Goal: Task Accomplishment & Management: Complete application form

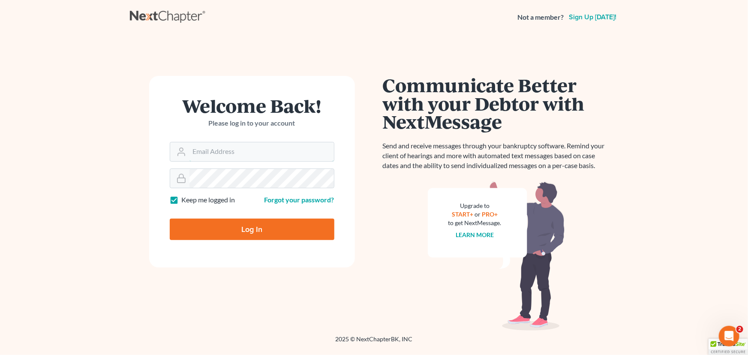
type input "[PERSON_NAME][EMAIL_ADDRESS][DOMAIN_NAME]"
click at [192, 229] on input "Log In" at bounding box center [252, 229] width 165 height 21
type input "Thinking..."
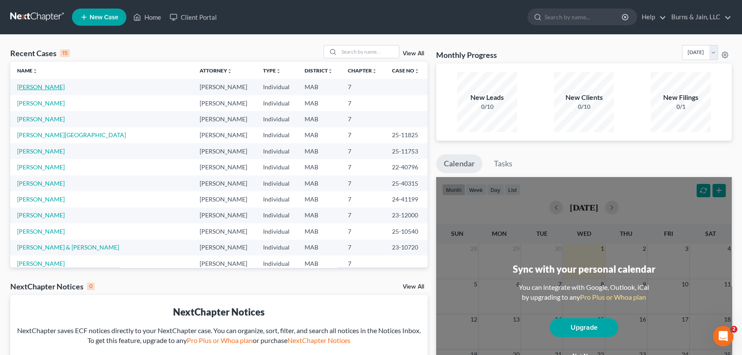
click at [53, 83] on link "[PERSON_NAME]" at bounding box center [41, 86] width 48 height 7
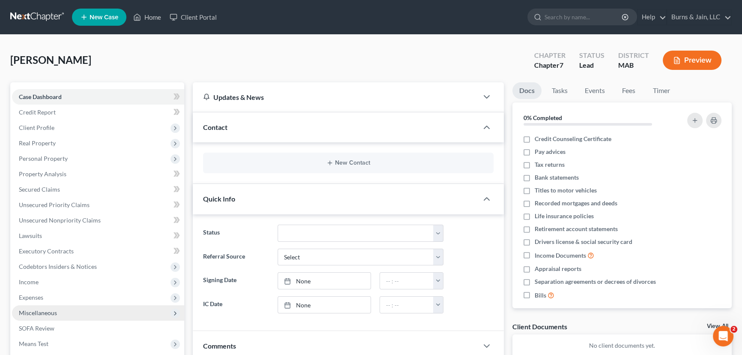
scroll to position [128, 0]
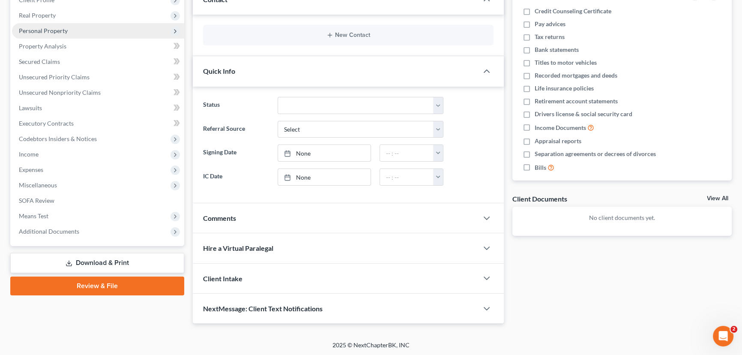
click at [65, 26] on span "Personal Property" at bounding box center [98, 30] width 172 height 15
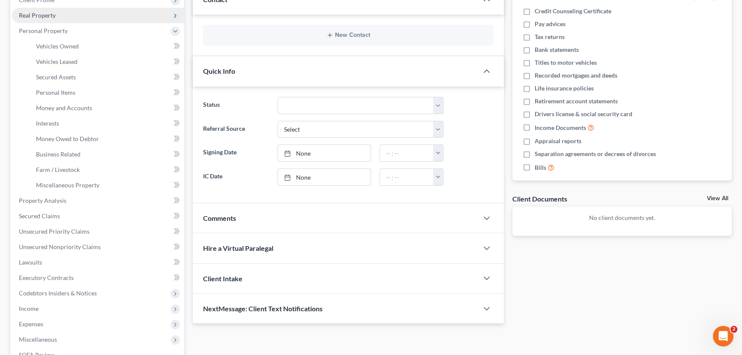
click at [60, 17] on span "Real Property" at bounding box center [98, 15] width 172 height 15
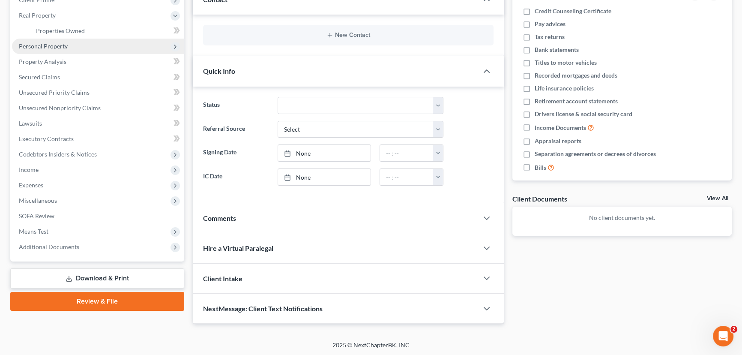
click at [66, 50] on span "Personal Property" at bounding box center [98, 46] width 172 height 15
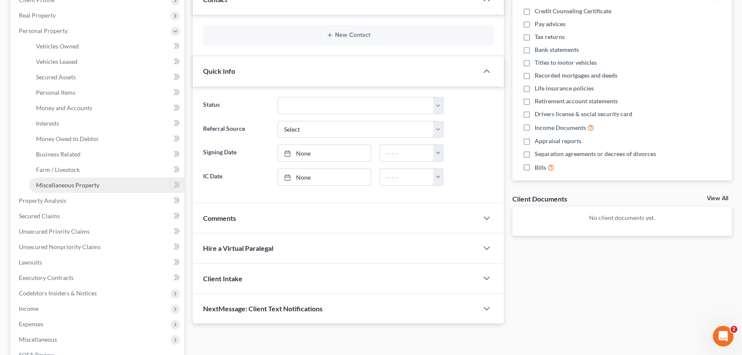
click at [68, 181] on span "Miscellaneous Property" at bounding box center [67, 184] width 63 height 7
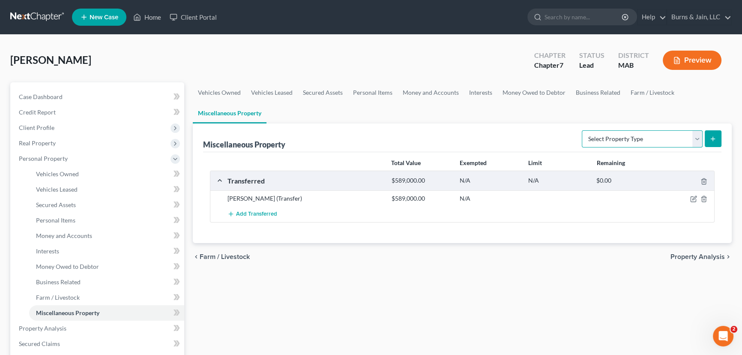
click at [695, 138] on select "Select Property Type Assigned for Creditor Benefit Within 1 Year Holding for An…" at bounding box center [642, 138] width 121 height 17
drag, startPoint x: 612, startPoint y: 246, endPoint x: 664, endPoint y: 229, distance: 54.8
click at [613, 246] on div "chevron_left Farm / Livestock Property Analysis chevron_right" at bounding box center [462, 256] width 539 height 27
click at [692, 197] on icon "button" at bounding box center [693, 199] width 5 height 5
select select "Ordinary (within 2 years)"
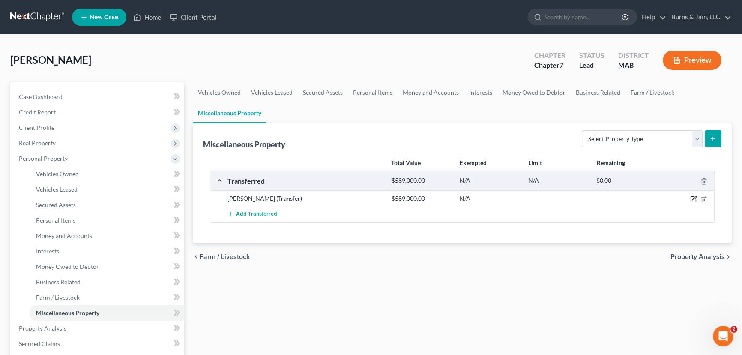
select select "22"
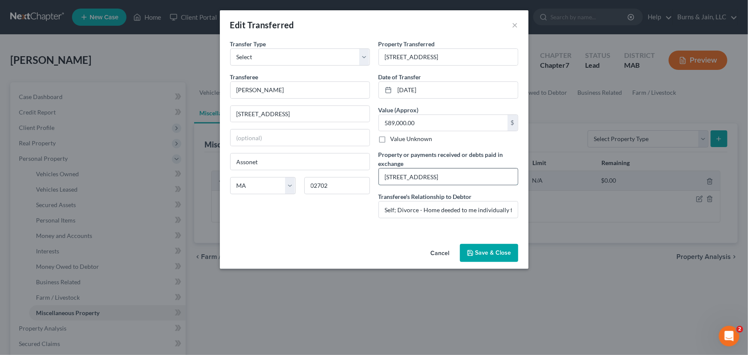
click at [506, 171] on input "10 Woodlawn Road, Assonet, MA 02702" at bounding box center [448, 176] width 139 height 16
click at [398, 211] on input "Self; Divorce - Home deeded to me individually from myself and ex-wife jointly" at bounding box center [448, 209] width 139 height 16
drag, startPoint x: 499, startPoint y: 210, endPoint x: 511, endPoint y: 210, distance: 12.5
click at [499, 210] on input "Self; Divorce - Home deeded to me individually from myself and ex-wife jointly" at bounding box center [448, 209] width 139 height 16
click at [382, 174] on input "10 Woodlawn Road, Assonet, MA 02702" at bounding box center [448, 176] width 139 height 16
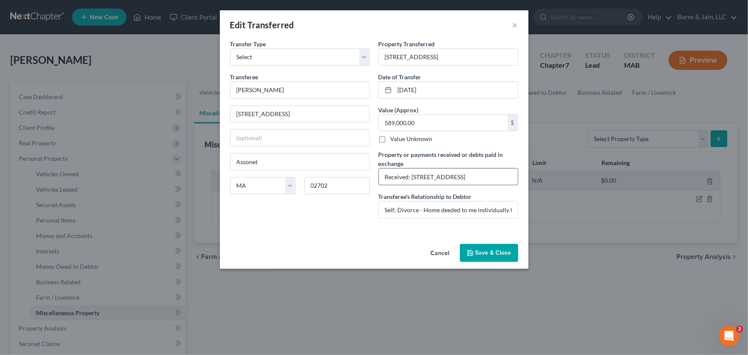
click at [502, 177] on input "Received: 10 Woodlawn Road, Assonet, MA 02702" at bounding box center [448, 176] width 139 height 16
click at [528, 331] on div "Edit Transferred × An exemption set must first be selected from the Filing Info…" at bounding box center [374, 177] width 748 height 355
click at [479, 183] on input "Received: 10 Woodlawn Road, Assonet, MA 02702 and $100" at bounding box center [448, 176] width 139 height 16
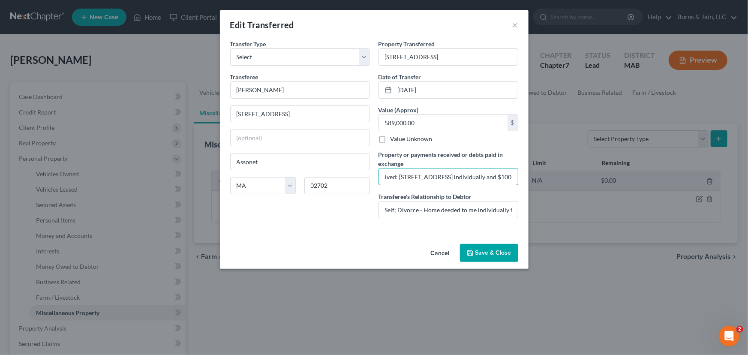
scroll to position [0, 63]
type input "Received: 10 Woodlawn Road, Assonet, MA 02702 individually and $100"
click at [456, 207] on input "Self; Divorce - Home deeded to me individually from myself and ex-wife jointly" at bounding box center [448, 209] width 139 height 16
click at [473, 249] on icon "button" at bounding box center [470, 252] width 7 height 7
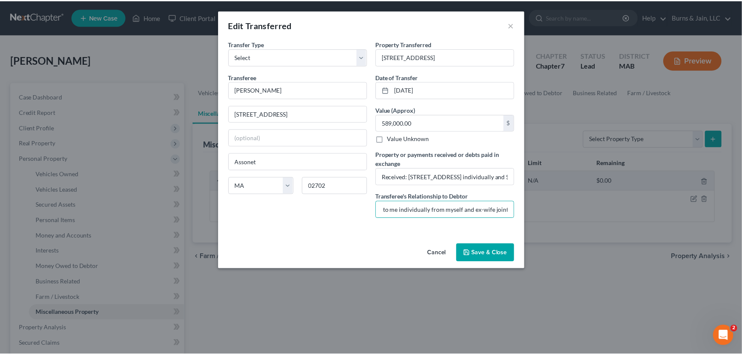
scroll to position [0, 0]
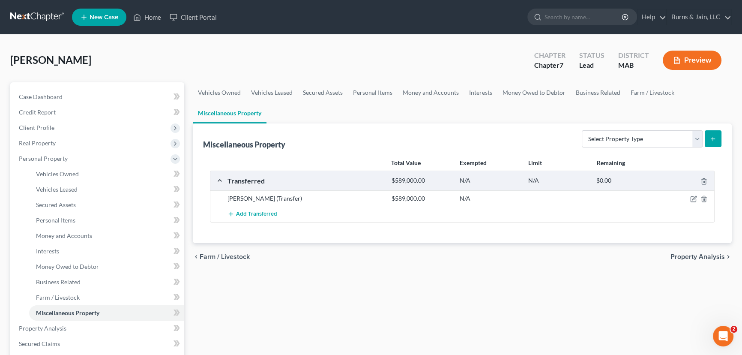
click at [723, 255] on span "Property Analysis" at bounding box center [698, 256] width 54 height 7
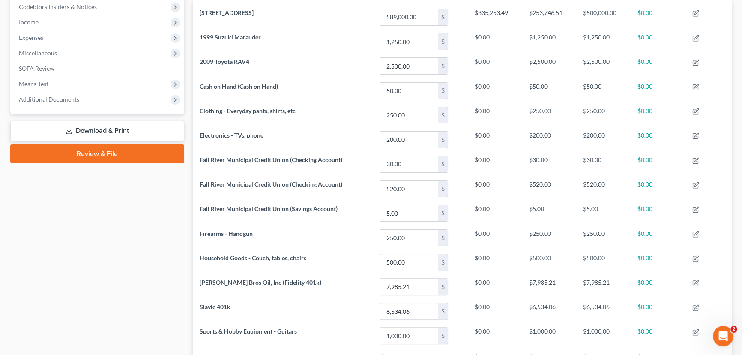
scroll to position [335, 0]
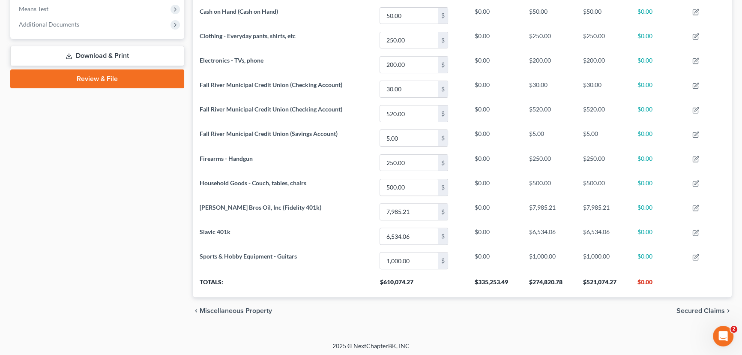
click at [102, 52] on link "Download & Print" at bounding box center [97, 56] width 174 height 20
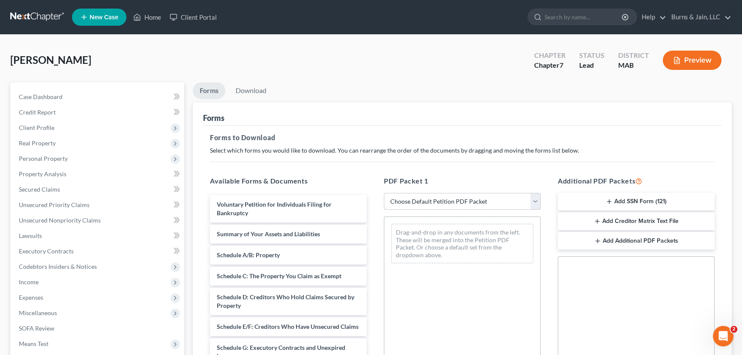
click at [443, 194] on select "Choose Default Petition PDF Packet Complete Bankruptcy Petition (all forms and …" at bounding box center [462, 201] width 157 height 17
select select "0"
click at [384, 193] on select "Choose Default Petition PDF Packet Complete Bankruptcy Petition (all forms and …" at bounding box center [462, 201] width 157 height 17
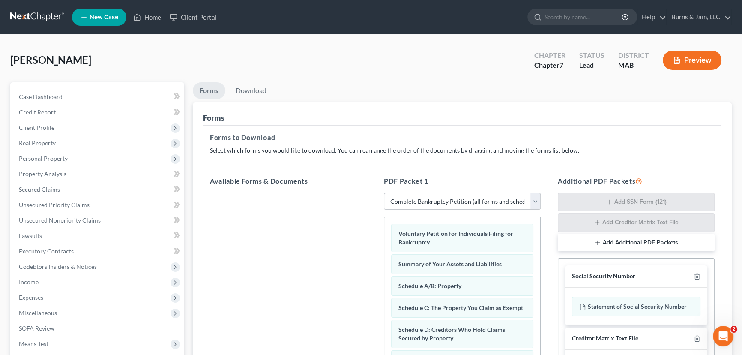
scroll to position [174, 0]
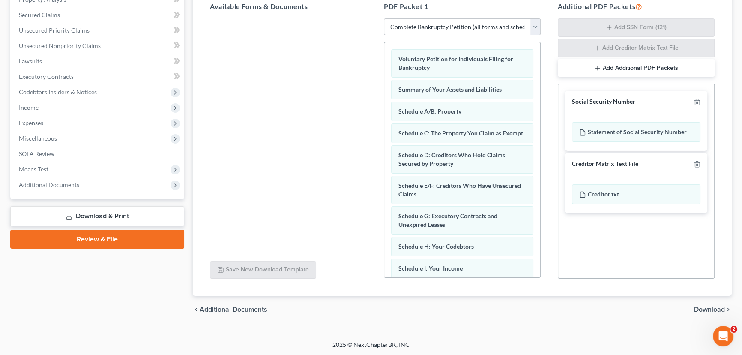
click at [702, 304] on div "chevron_left Additional Documents Download chevron_right" at bounding box center [462, 309] width 539 height 27
click at [699, 309] on span "Download" at bounding box center [709, 309] width 31 height 7
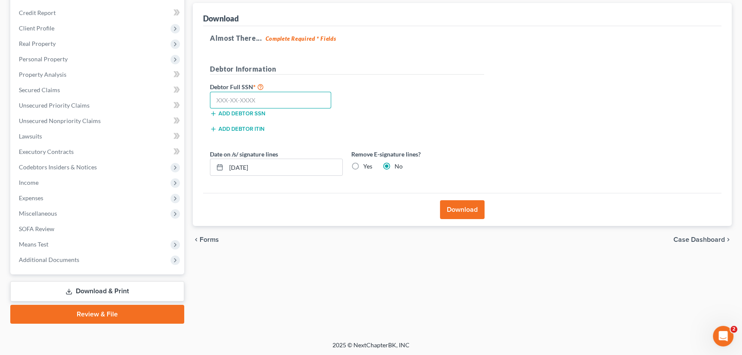
click at [249, 95] on input "text" at bounding box center [270, 100] width 121 height 17
type input "028-78-4149"
click at [467, 207] on button "Download" at bounding box center [462, 209] width 45 height 19
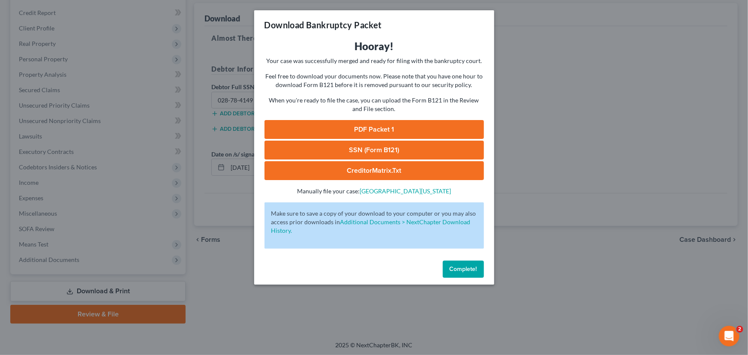
click at [384, 133] on link "PDF Packet 1" at bounding box center [373, 129] width 219 height 19
click at [457, 275] on button "Complete!" at bounding box center [463, 269] width 41 height 17
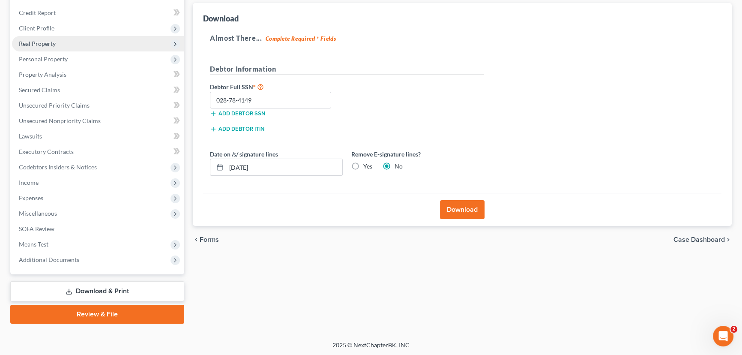
click at [53, 49] on span "Real Property" at bounding box center [98, 43] width 172 height 15
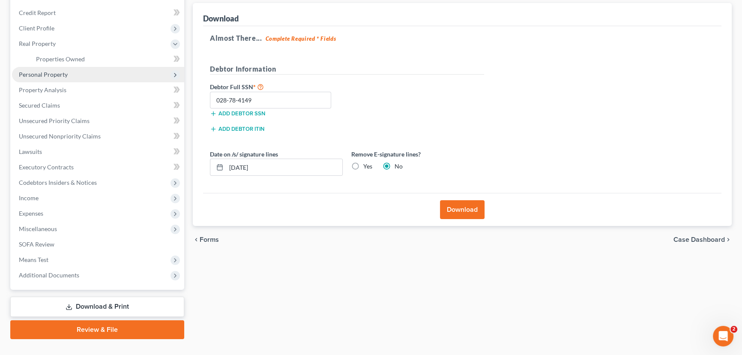
click at [52, 71] on span "Personal Property" at bounding box center [43, 74] width 49 height 7
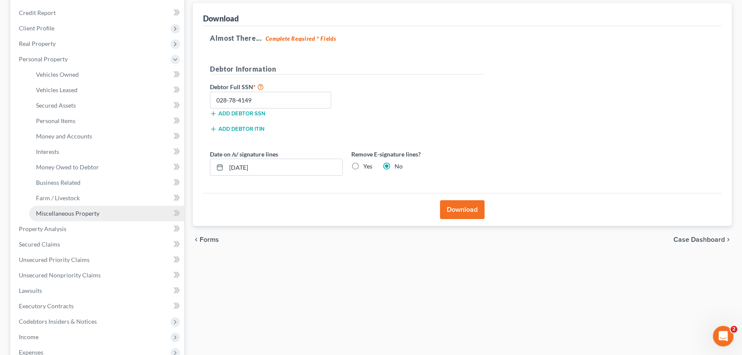
click at [70, 216] on span "Miscellaneous Property" at bounding box center [67, 213] width 63 height 7
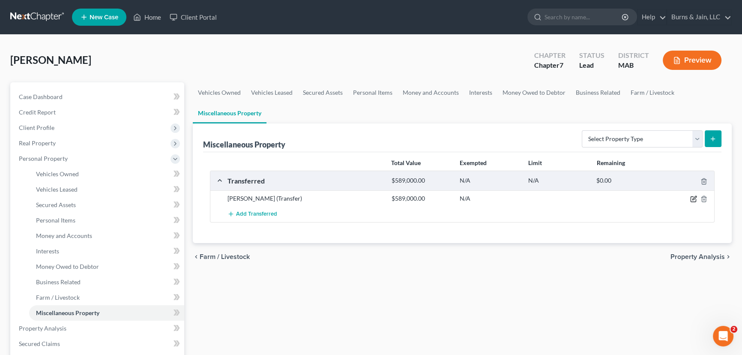
click at [692, 196] on icon "button" at bounding box center [693, 198] width 7 height 7
select select "Ordinary (within 2 years)"
select select "22"
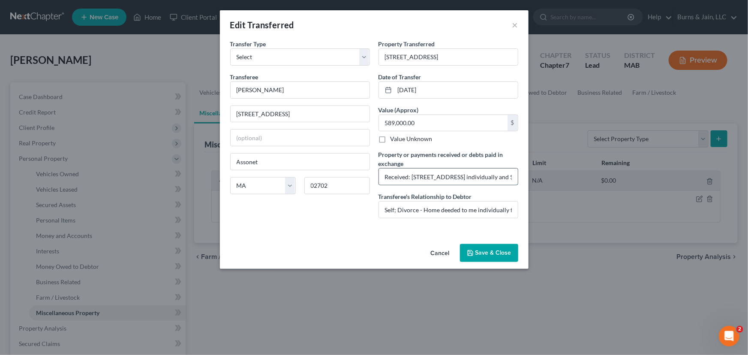
click at [510, 179] on input "Received: 10 Woodlawn Road, Assonet, MA 02702 individually and $100" at bounding box center [448, 176] width 139 height 16
click at [395, 207] on input "Self; Divorce - Home deeded to me individually from myself and ex-wife jointly" at bounding box center [448, 209] width 139 height 16
drag, startPoint x: 398, startPoint y: 210, endPoint x: 551, endPoint y: 210, distance: 153.0
click at [551, 210] on div "Edit Transferred × An exemption set must first be selected from the Filing Info…" at bounding box center [374, 177] width 748 height 355
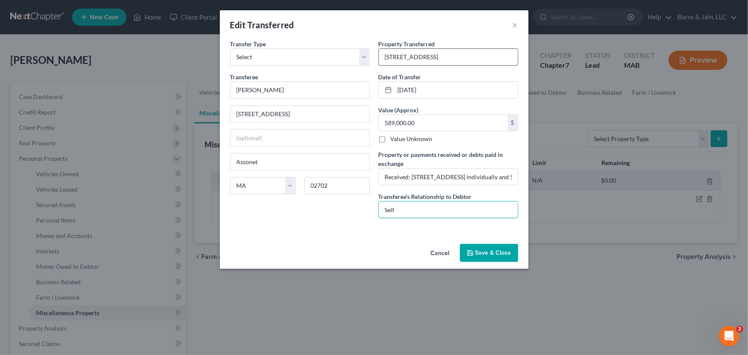
scroll to position [0, 0]
type input "Self"
click at [383, 175] on input "Received: 10 Woodlawn Road, Assonet, MA 02702 individually and $100" at bounding box center [448, 176] width 139 height 16
paste input "Divorce - Home deeded to me individually from myself and ex-wife jointly"
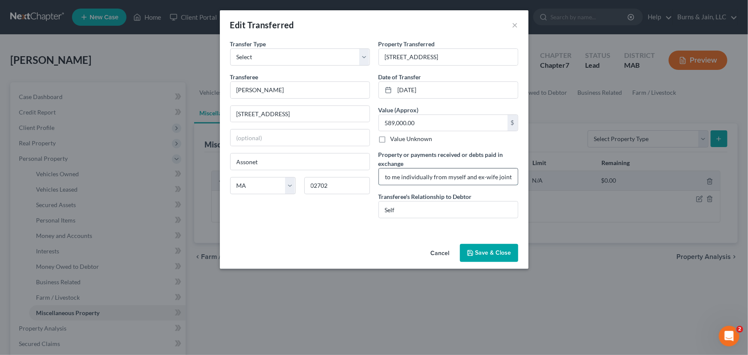
click at [388, 174] on input "Divorce - Home deeded to me individually from myself and ex-wife jointlyReceive…" at bounding box center [448, 176] width 139 height 16
click at [486, 171] on input "As result of Separation Agreement in Debtor's divorce, 10 Woodlawn Road, Assone…" at bounding box center [448, 176] width 139 height 16
type input "As result of Separation Agreement in Debtor's divorce, 10 Woodlawn Road, Assone…"
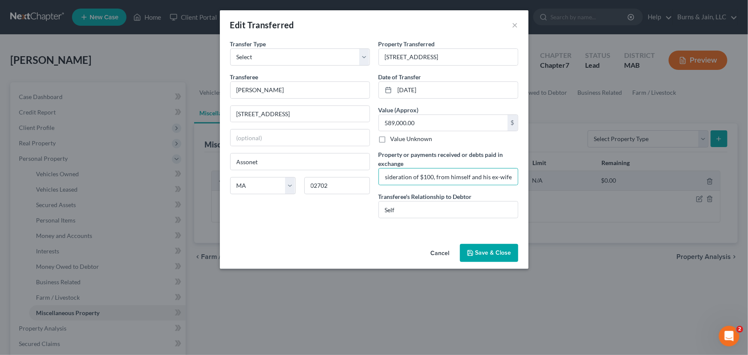
click at [481, 250] on button "Save & Close" at bounding box center [489, 253] width 58 height 18
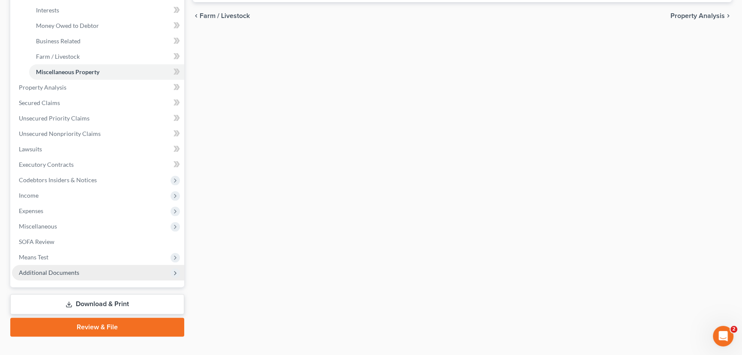
scroll to position [254, 0]
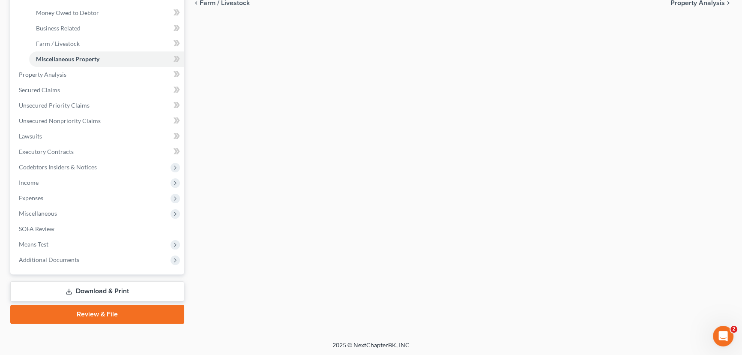
click at [94, 285] on link "Download & Print" at bounding box center [97, 291] width 174 height 20
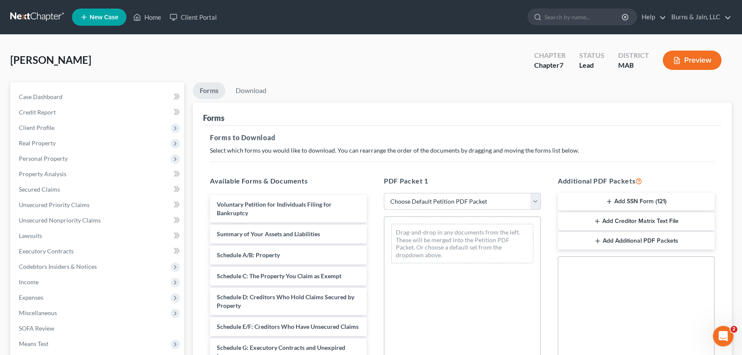
click at [469, 198] on select "Choose Default Petition PDF Packet Complete Bankruptcy Petition (all forms and …" at bounding box center [462, 201] width 157 height 17
select select "0"
click at [384, 193] on select "Choose Default Petition PDF Packet Complete Bankruptcy Petition (all forms and …" at bounding box center [462, 201] width 157 height 17
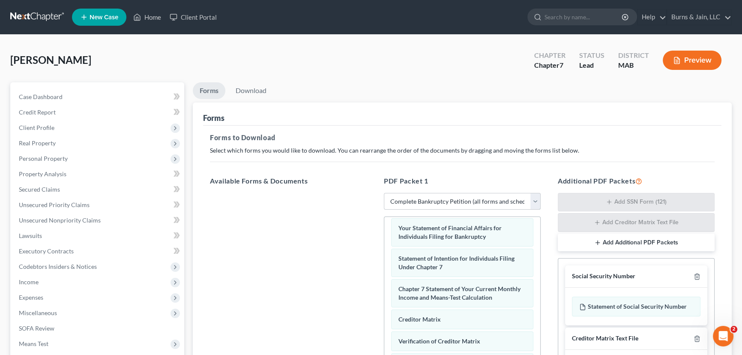
scroll to position [174, 0]
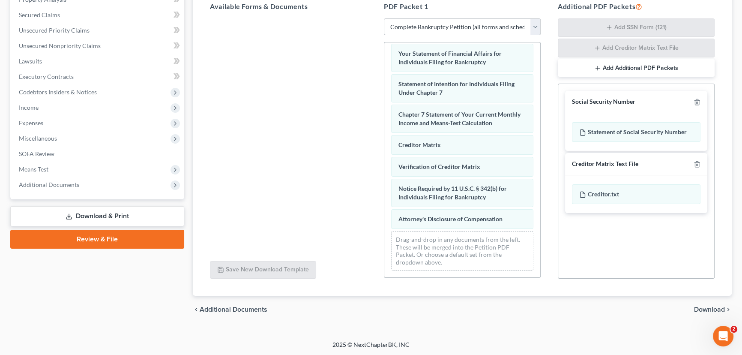
click at [701, 311] on span "Download" at bounding box center [709, 309] width 31 height 7
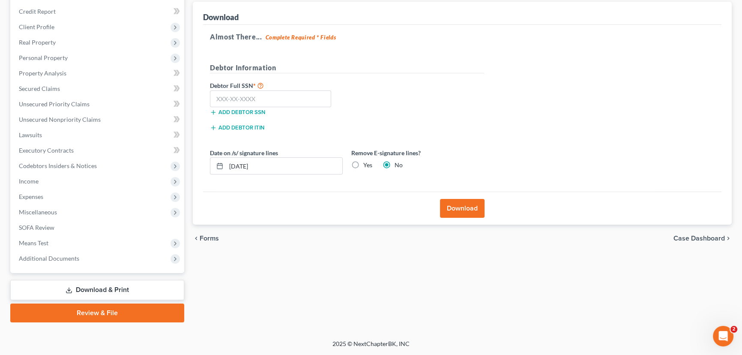
scroll to position [99, 0]
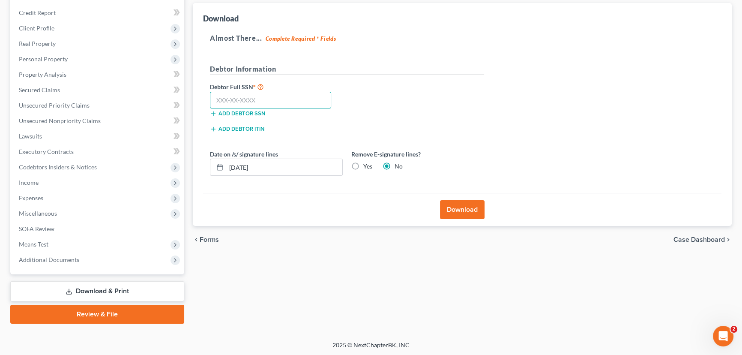
click at [261, 101] on input "text" at bounding box center [270, 100] width 121 height 17
type input "028-78-4149"
click at [470, 217] on button "Download" at bounding box center [462, 209] width 45 height 19
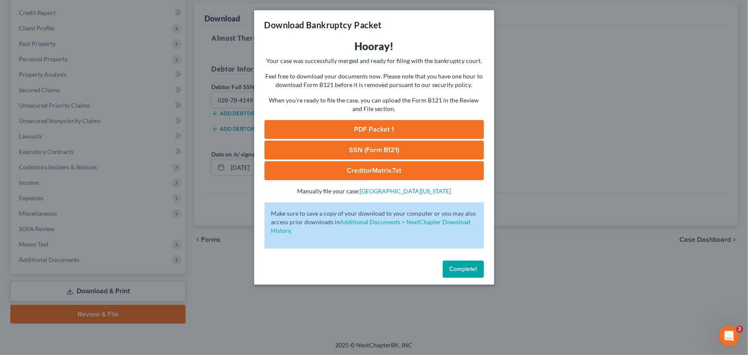
click at [410, 124] on link "PDF Packet 1" at bounding box center [373, 129] width 219 height 19
drag, startPoint x: 469, startPoint y: 271, endPoint x: 432, endPoint y: 272, distance: 36.4
click at [469, 271] on span "Complete!" at bounding box center [463, 268] width 27 height 7
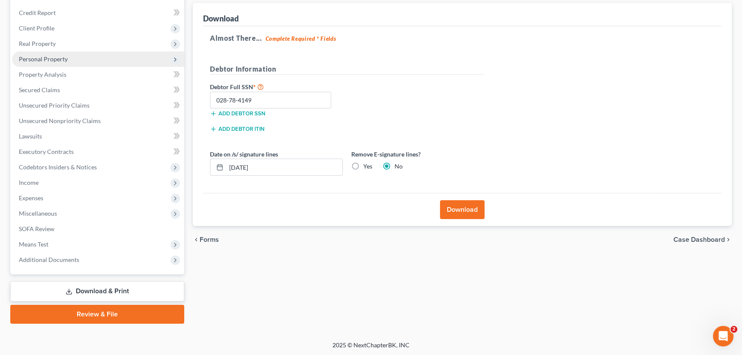
click at [51, 65] on span "Personal Property" at bounding box center [98, 58] width 172 height 15
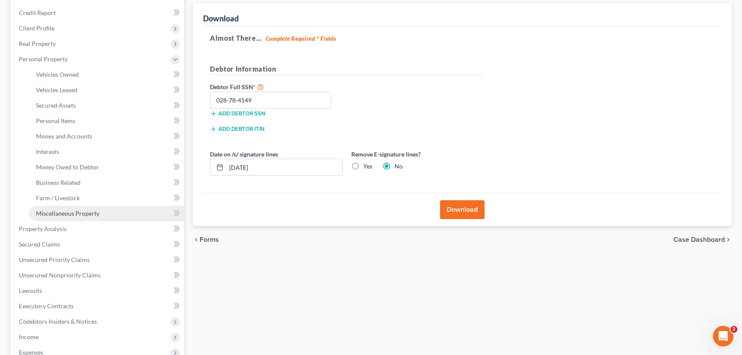
click at [76, 210] on span "Miscellaneous Property" at bounding box center [67, 213] width 63 height 7
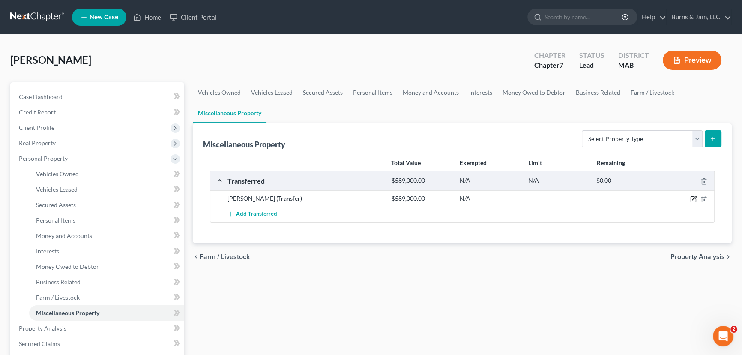
click at [691, 200] on icon "button" at bounding box center [693, 199] width 5 height 5
select select "Ordinary (within 2 years)"
select select "22"
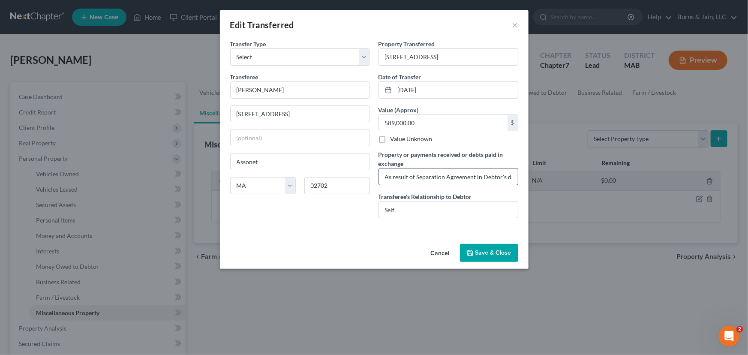
click at [382, 177] on input "As result of Separation Agreement in Debtor's divorce, 10 Woodlawn Road, Assone…" at bounding box center [448, 176] width 139 height 16
drag, startPoint x: 382, startPoint y: 177, endPoint x: 672, endPoint y: 186, distance: 289.4
click at [672, 186] on div "Edit Transferred × An exemption set must first be selected from the Filing Info…" at bounding box center [374, 177] width 748 height 355
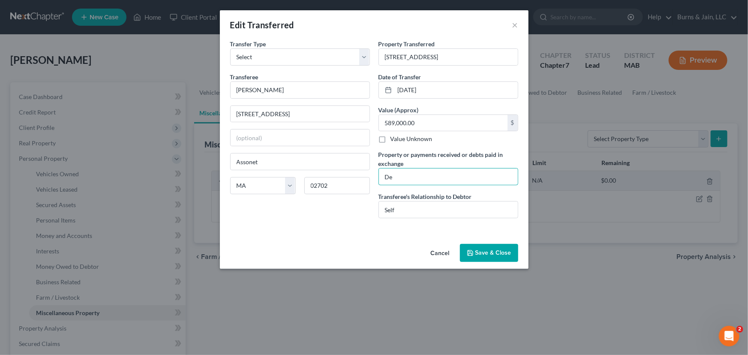
type input "D"
type input "A"
type input "D"
type input "A"
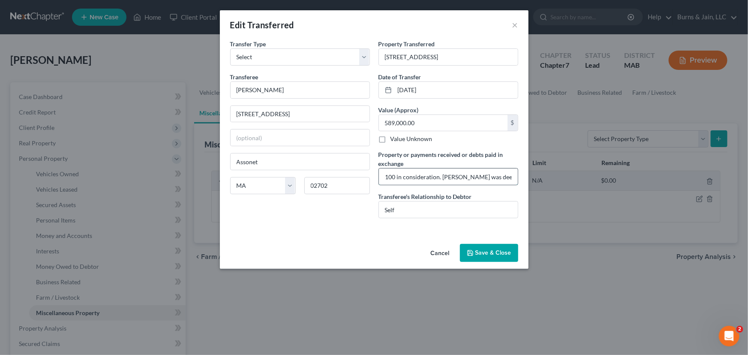
drag, startPoint x: 437, startPoint y: 174, endPoint x: 449, endPoint y: 174, distance: 12.0
click at [449, 174] on input "Debtor received 10 Woodlawn Road individually and $100 in consideration. Home w…" at bounding box center [448, 176] width 139 height 16
click at [474, 177] on input "Debtor received 10 Woodlawn Road individually and $100 in consideration. 10 Woo…" at bounding box center [448, 176] width 139 height 16
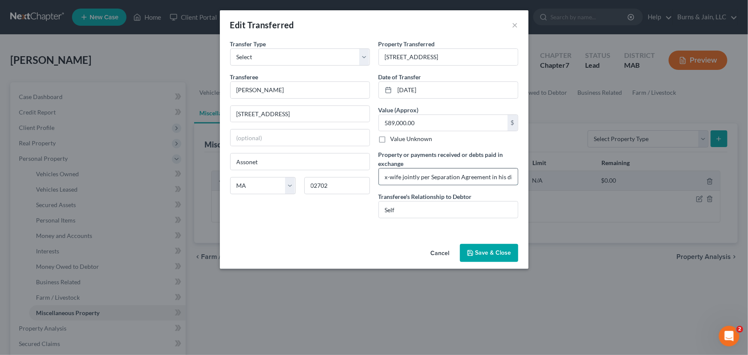
click at [508, 179] on input "Debtor received 10 Woodlawn Road individually and $100 in consideration. 10 Woo…" at bounding box center [448, 176] width 139 height 16
type input "Debtor received 10 Woodlawn Road individually and $100 in consideration. 10 Woo…"
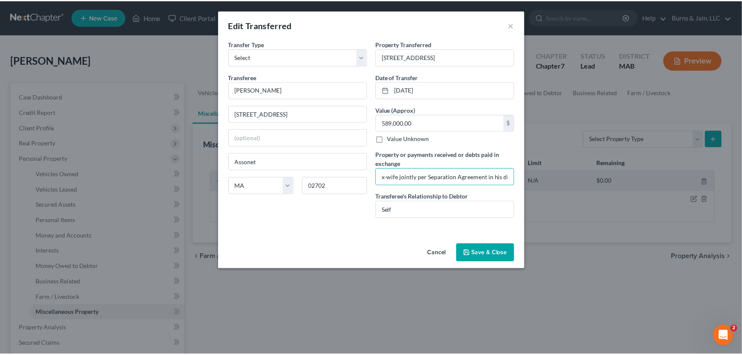
scroll to position [0, 0]
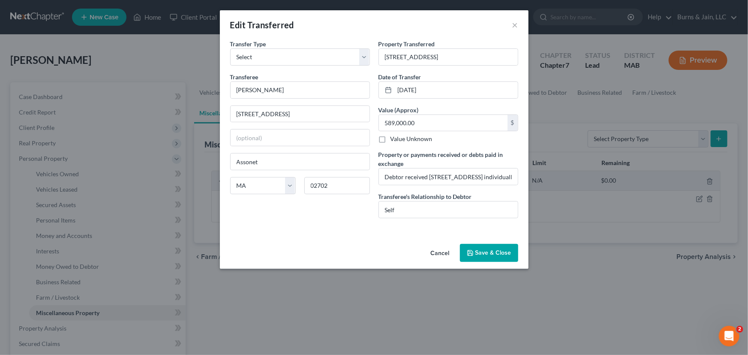
click at [488, 250] on button "Save & Close" at bounding box center [489, 253] width 58 height 18
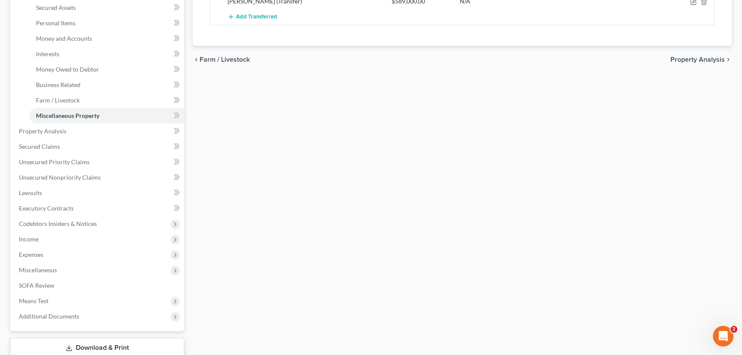
scroll to position [254, 0]
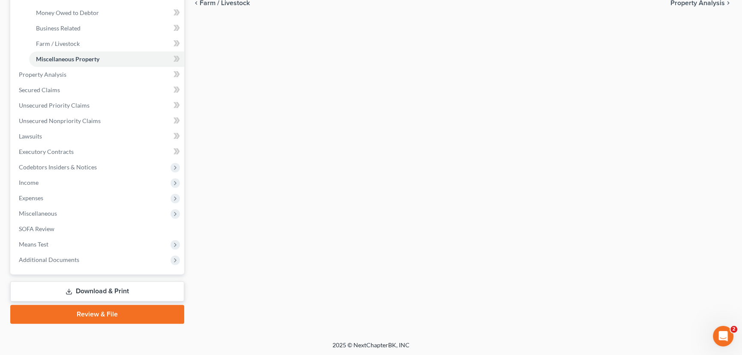
click at [108, 312] on link "Review & File" at bounding box center [97, 314] width 174 height 19
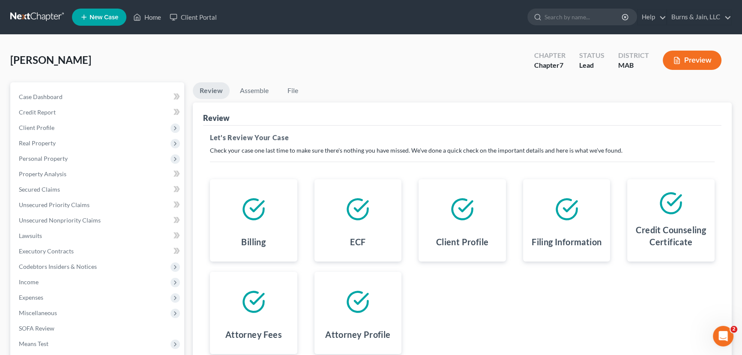
scroll to position [99, 0]
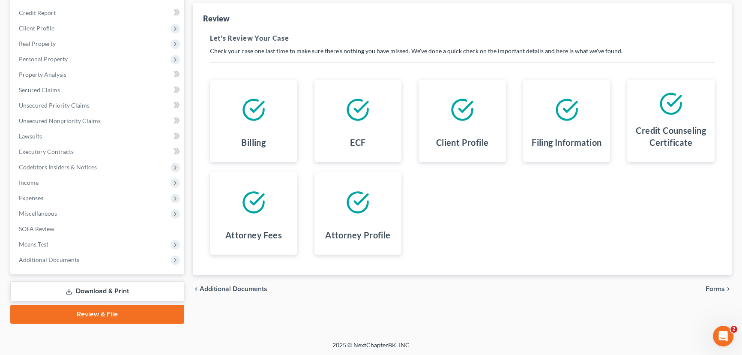
click at [716, 289] on span "Forms" at bounding box center [715, 288] width 19 height 7
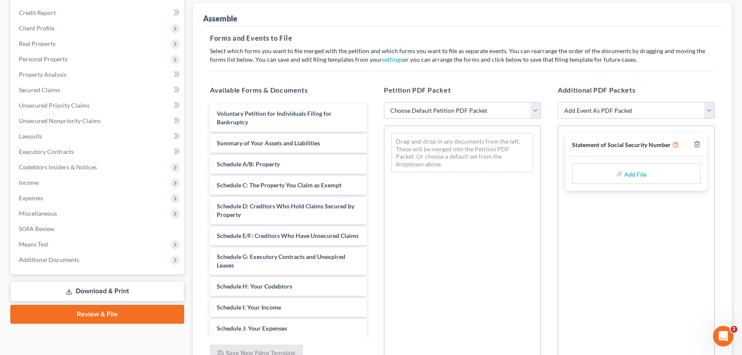
click at [448, 113] on select "Choose Default Petition PDF Packet Emergency Filing (Voluntary Petition and Cre…" at bounding box center [462, 110] width 157 height 17
select select "1"
click at [384, 102] on select "Choose Default Petition PDF Packet Emergency Filing (Voluntary Petition and Cre…" at bounding box center [462, 110] width 157 height 17
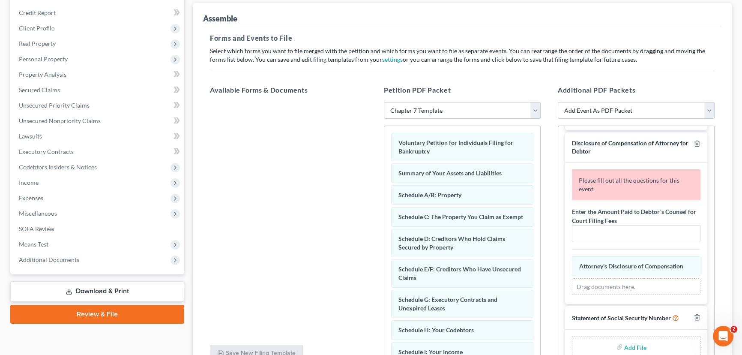
scroll to position [124, 0]
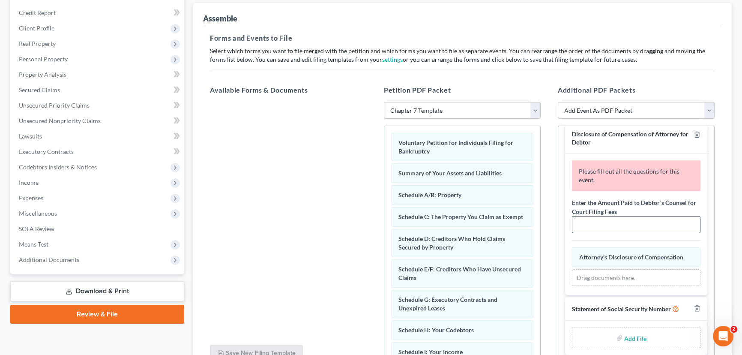
click at [629, 223] on input "text" at bounding box center [637, 224] width 128 height 16
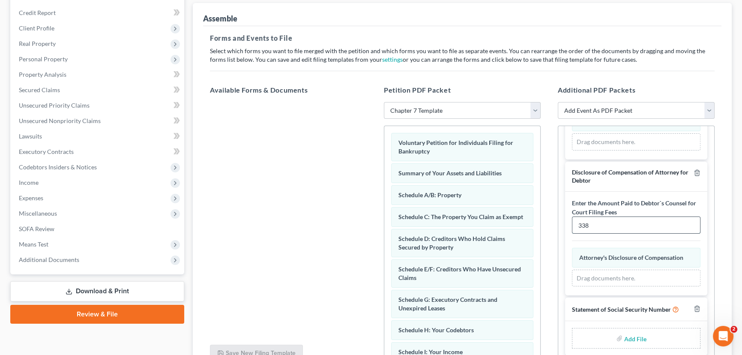
scroll to position [182, 0]
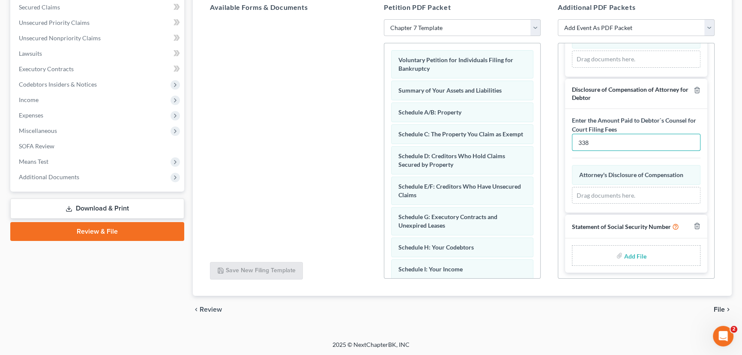
type input "338"
click at [723, 306] on span "File" at bounding box center [719, 309] width 11 height 7
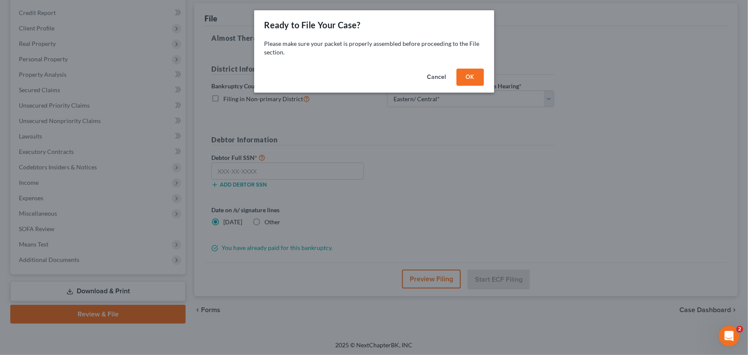
click at [486, 78] on div "Cancel OK" at bounding box center [374, 78] width 240 height 27
click at [467, 83] on button "OK" at bounding box center [469, 77] width 27 height 17
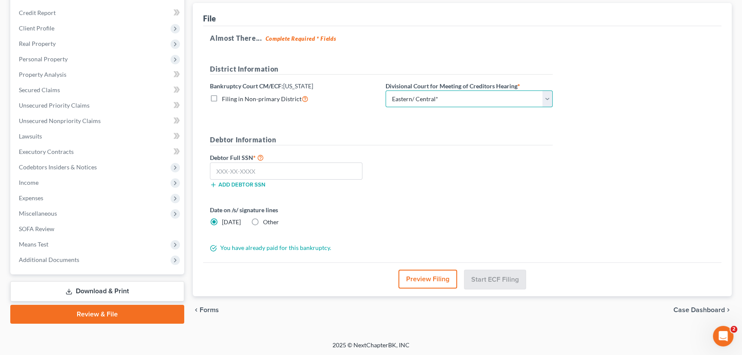
click at [480, 103] on select "Choose Division Central Eastern Eastern/ Central* Western" at bounding box center [469, 98] width 167 height 17
select select "1"
click at [386, 90] on select "Choose Division Central Eastern Eastern/ Central* Western" at bounding box center [469, 98] width 167 height 17
click at [261, 168] on input "text" at bounding box center [286, 170] width 153 height 17
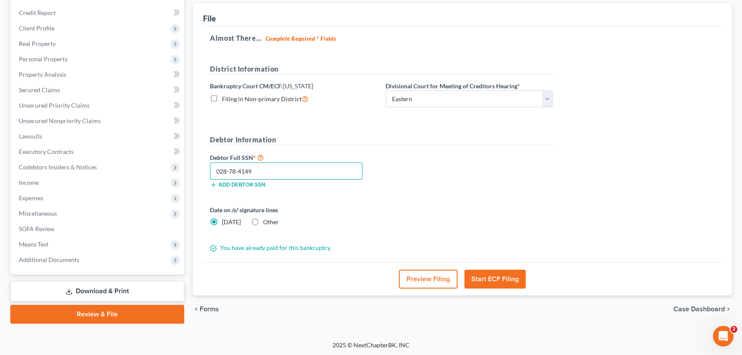
type input "028-78-4149"
click at [485, 278] on button "Start ECF Filing" at bounding box center [495, 279] width 61 height 19
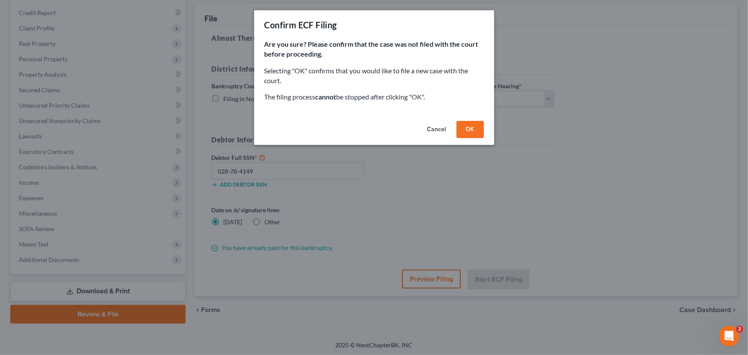
click at [464, 126] on button "OK" at bounding box center [469, 129] width 27 height 17
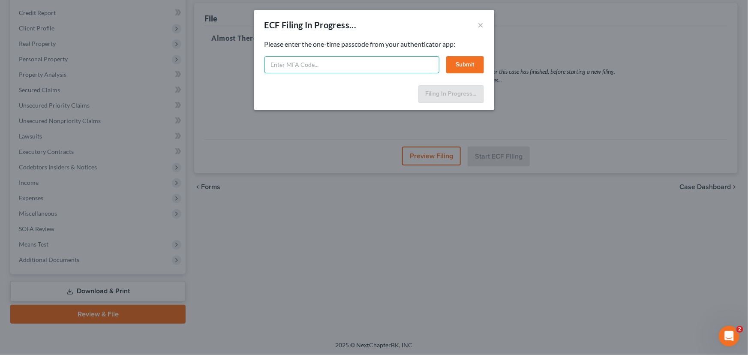
click at [321, 62] on input "text" at bounding box center [351, 64] width 175 height 17
type input "509393"
click at [473, 63] on button "Submit" at bounding box center [465, 64] width 38 height 17
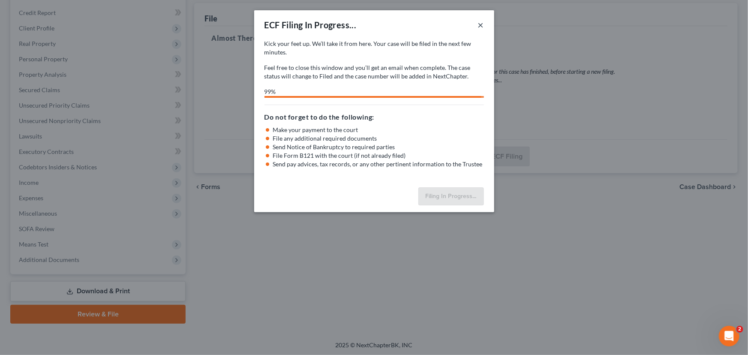
click at [482, 25] on button "×" at bounding box center [481, 25] width 6 height 10
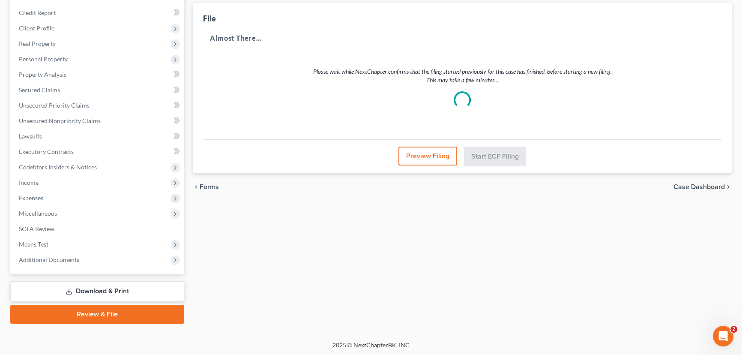
click at [78, 291] on link "Download & Print" at bounding box center [97, 291] width 174 height 20
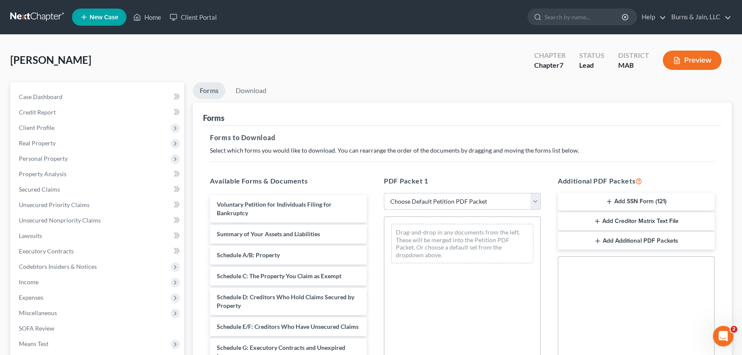
click at [430, 204] on select "Choose Default Petition PDF Packet Complete Bankruptcy Petition (all forms and …" at bounding box center [462, 201] width 157 height 17
click at [480, 287] on div "Drag-and-drop in any documents from the left. These will be merged into the Pet…" at bounding box center [462, 334] width 157 height 236
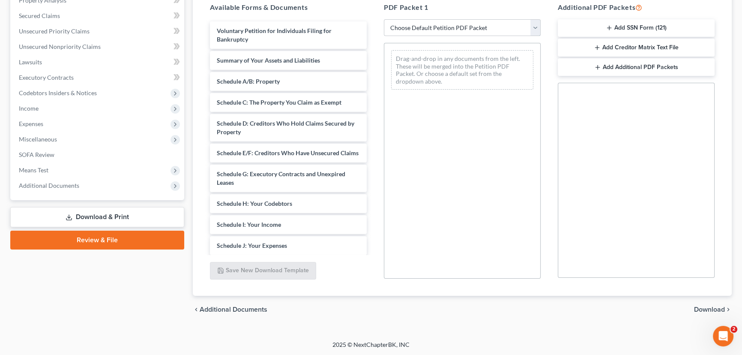
click at [517, 33] on select "Choose Default Petition PDF Packet Complete Bankruptcy Petition (all forms and …" at bounding box center [462, 27] width 157 height 17
click at [384, 19] on select "Choose Default Petition PDF Packet Complete Bankruptcy Petition (all forms and …" at bounding box center [462, 27] width 157 height 17
click at [466, 25] on select "Choose Default Petition PDF Packet Complete Bankruptcy Petition (all forms and …" at bounding box center [462, 27] width 157 height 17
select select "0"
click at [384, 19] on select "Choose Default Petition PDF Packet Complete Bankruptcy Petition (all forms and …" at bounding box center [462, 27] width 157 height 17
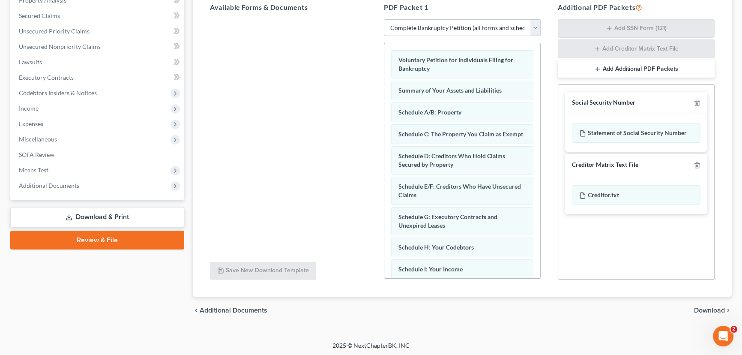
click at [704, 312] on span "Download" at bounding box center [709, 310] width 31 height 7
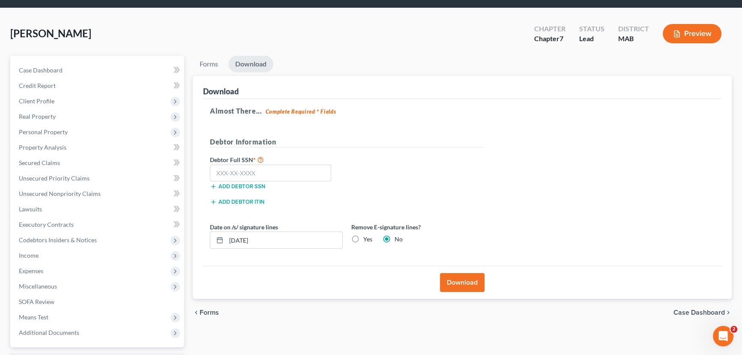
scroll to position [0, 0]
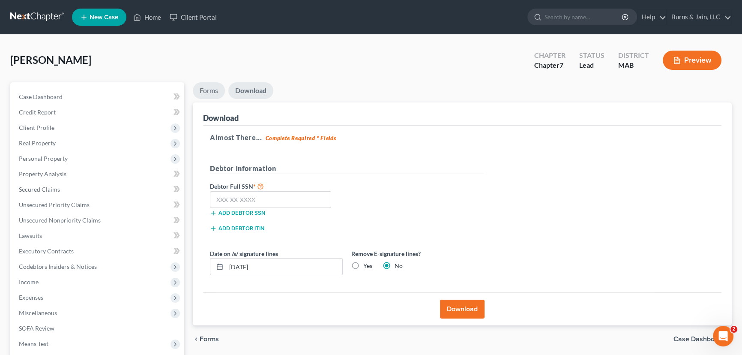
click at [214, 93] on link "Forms" at bounding box center [209, 90] width 32 height 17
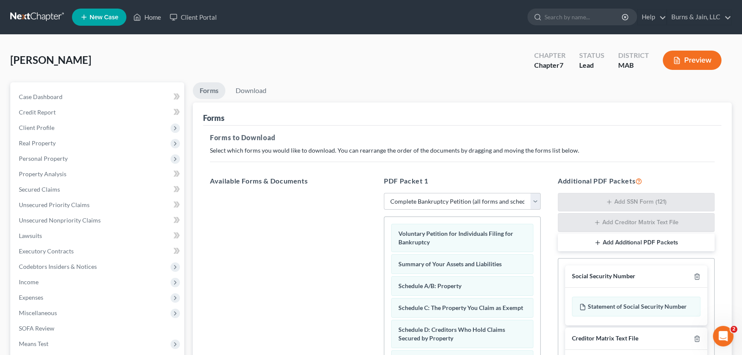
scroll to position [260, 0]
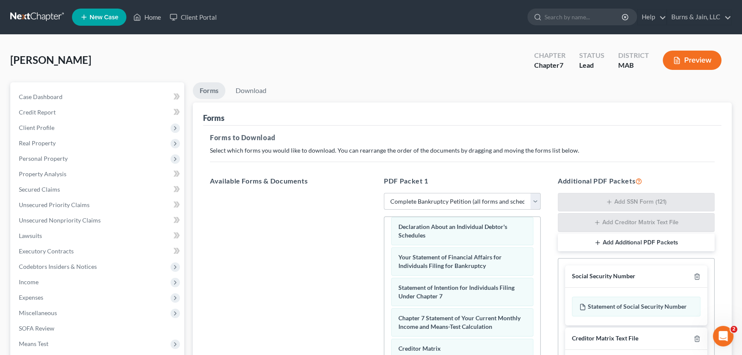
click at [471, 199] on select "Choose Default Petition PDF Packet Complete Bankruptcy Petition (all forms and …" at bounding box center [462, 201] width 157 height 17
select select
click at [384, 193] on select "Choose Default Petition PDF Packet Complete Bankruptcy Petition (all forms and …" at bounding box center [462, 201] width 157 height 17
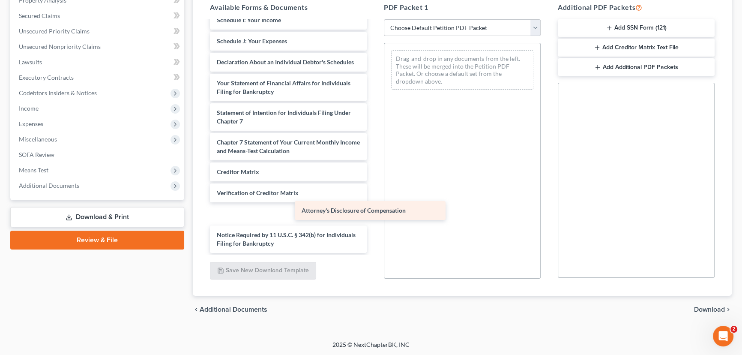
scroll to position [200, 0]
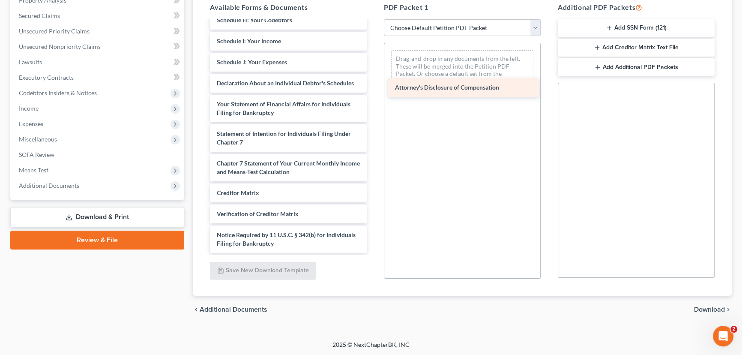
drag, startPoint x: 310, startPoint y: 245, endPoint x: 489, endPoint y: 89, distance: 237.5
click at [374, 89] on div "Attorney's Disclosure of Compensation Voluntary Petition for Individuals Filing…" at bounding box center [288, 45] width 171 height 415
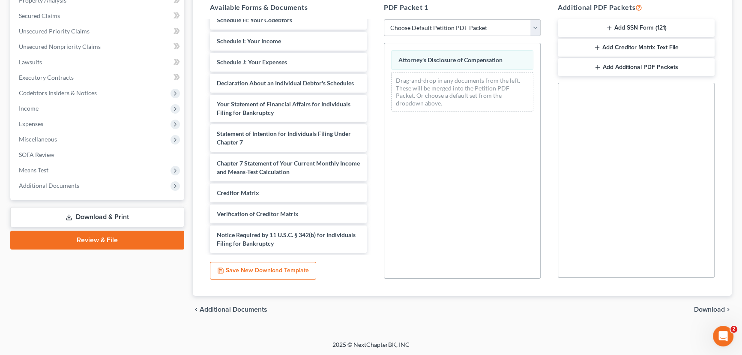
click at [700, 308] on span "Download" at bounding box center [709, 309] width 31 height 7
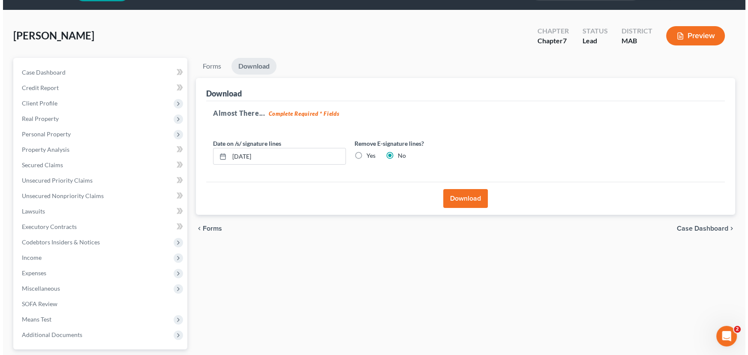
scroll to position [0, 0]
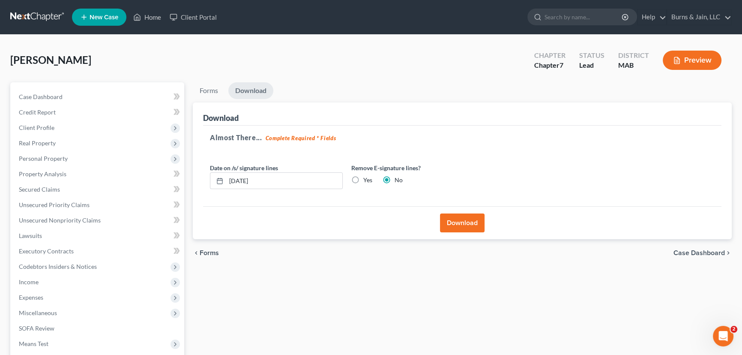
click at [455, 224] on button "Download" at bounding box center [462, 222] width 45 height 19
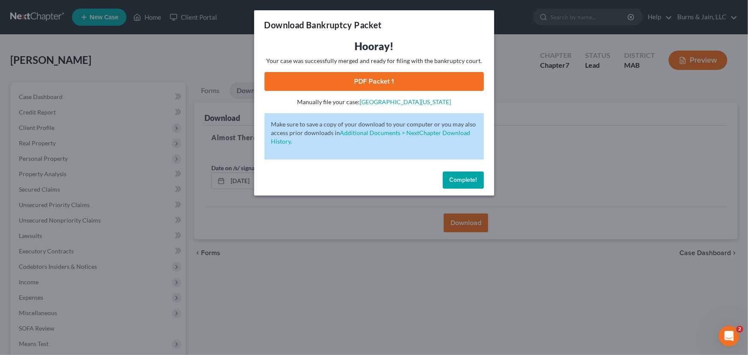
click at [435, 77] on link "PDF Packet 1" at bounding box center [373, 81] width 219 height 19
